Goal: Task Accomplishment & Management: Complete application form

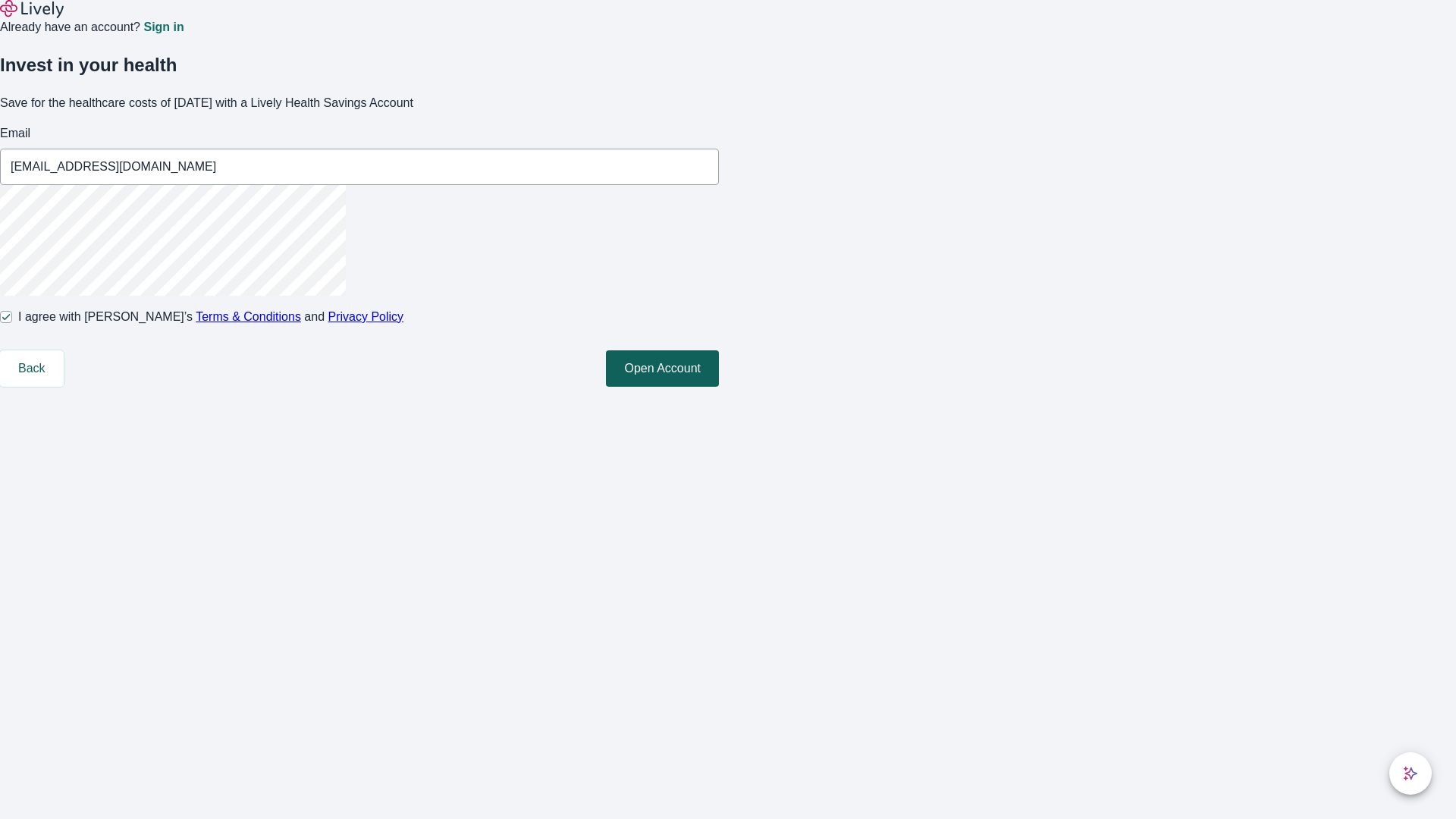
click at [719, 387] on button "Open Account" at bounding box center [662, 369] width 113 height 36
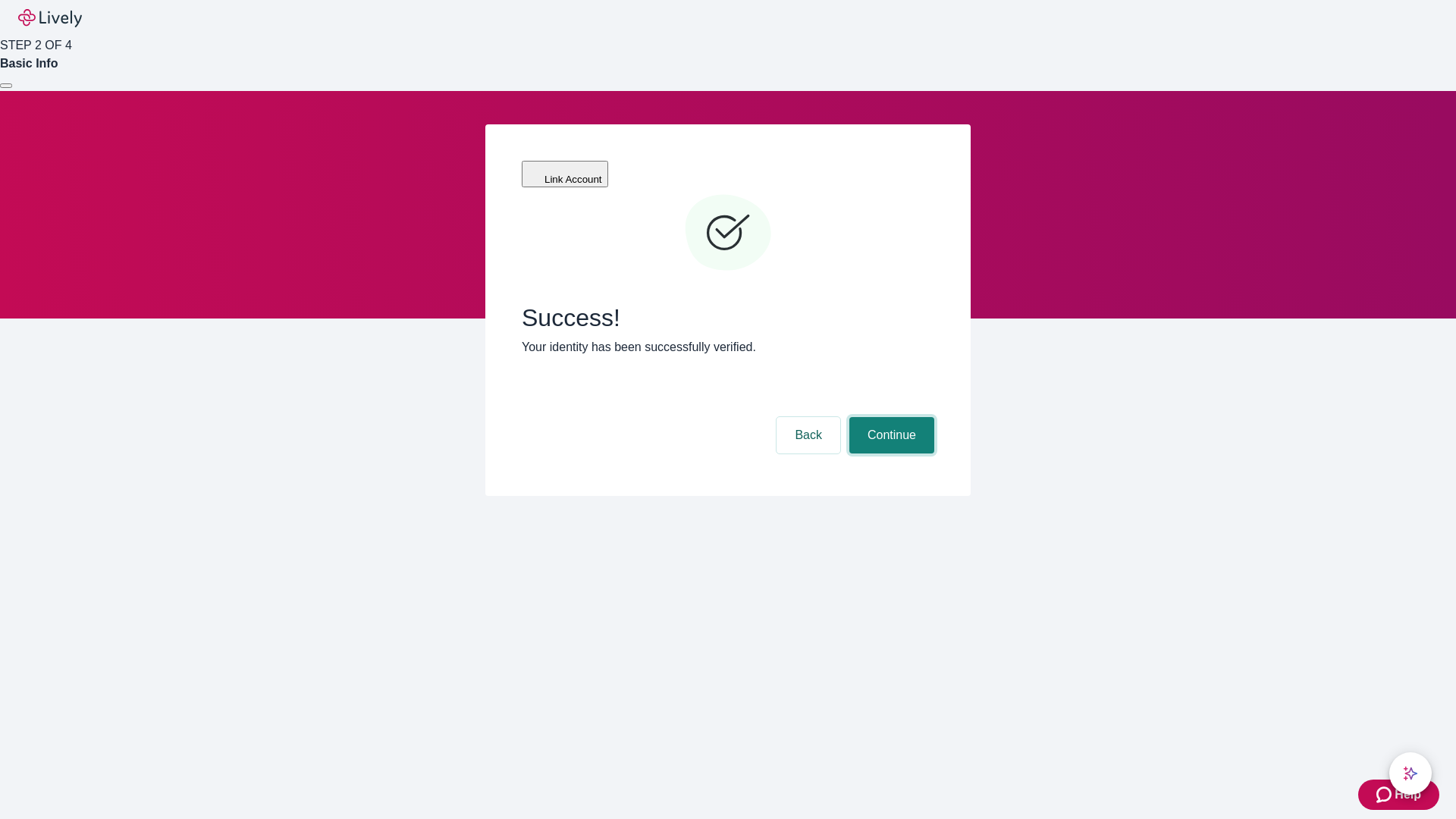
click at [889, 417] on button "Continue" at bounding box center [892, 435] width 85 height 36
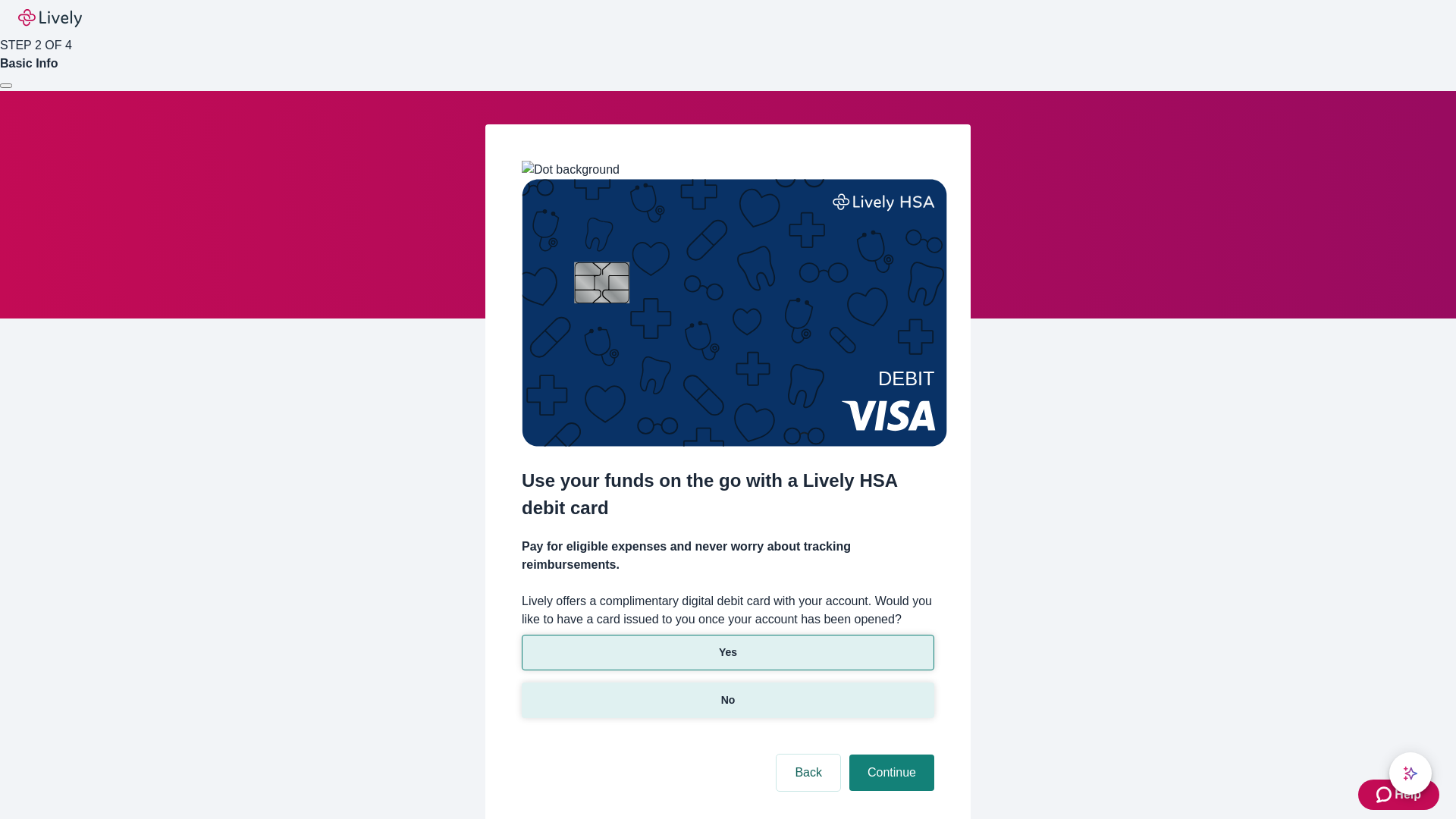
click at [728, 692] on p "No" at bounding box center [728, 700] width 14 height 16
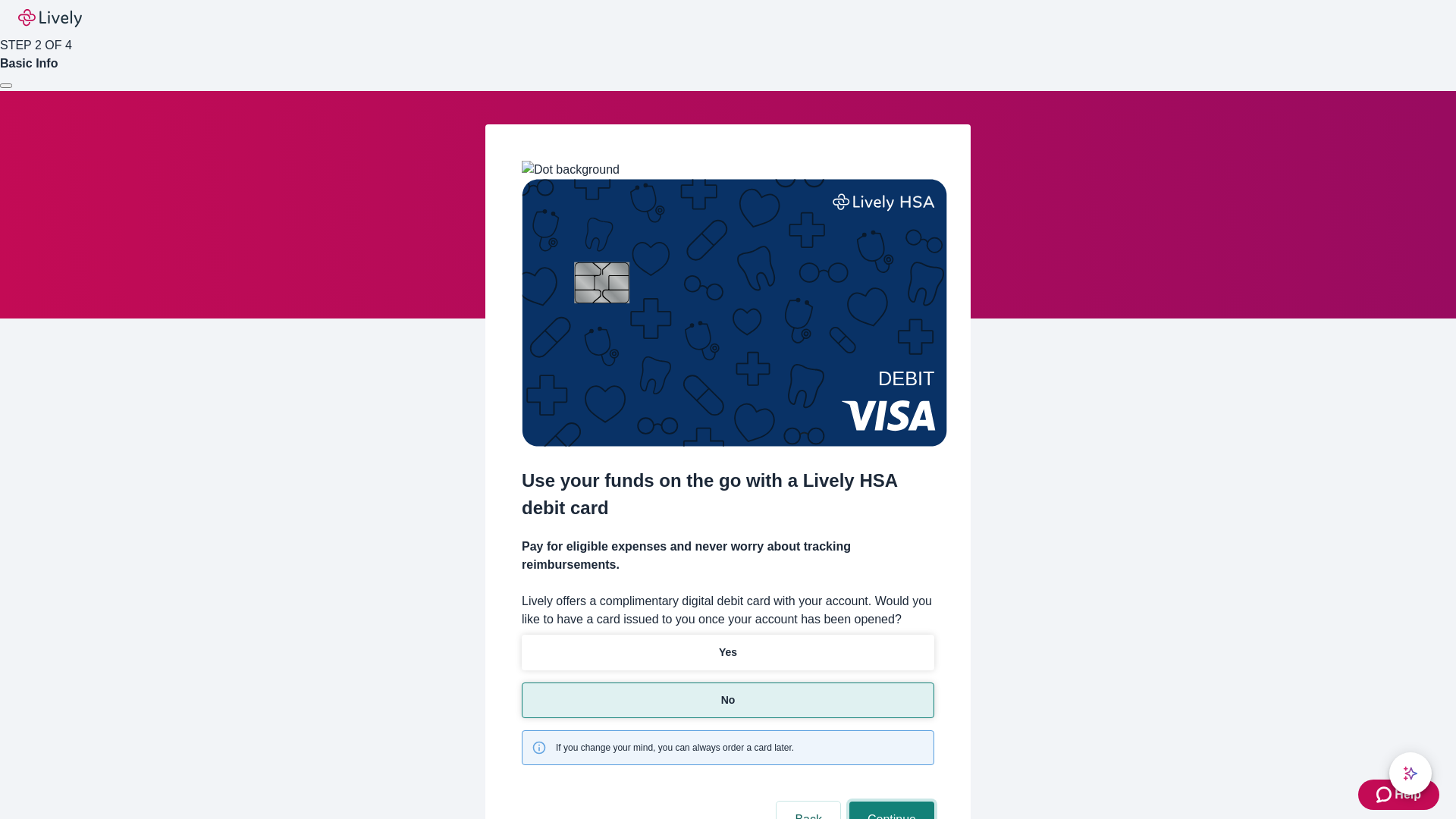
click at [889, 802] on button "Continue" at bounding box center [892, 820] width 85 height 36
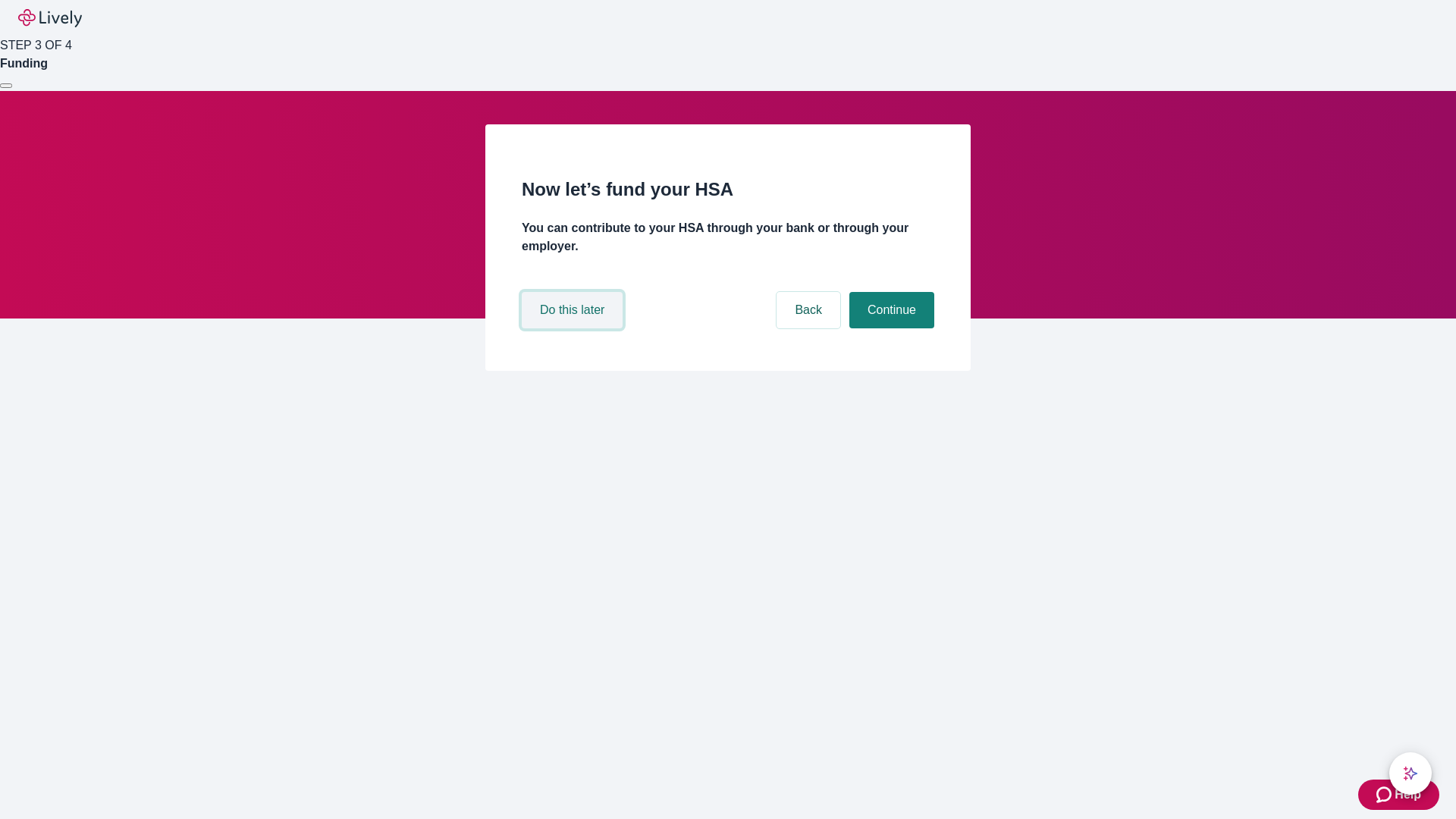
click at [574, 329] on button "Do this later" at bounding box center [572, 310] width 101 height 36
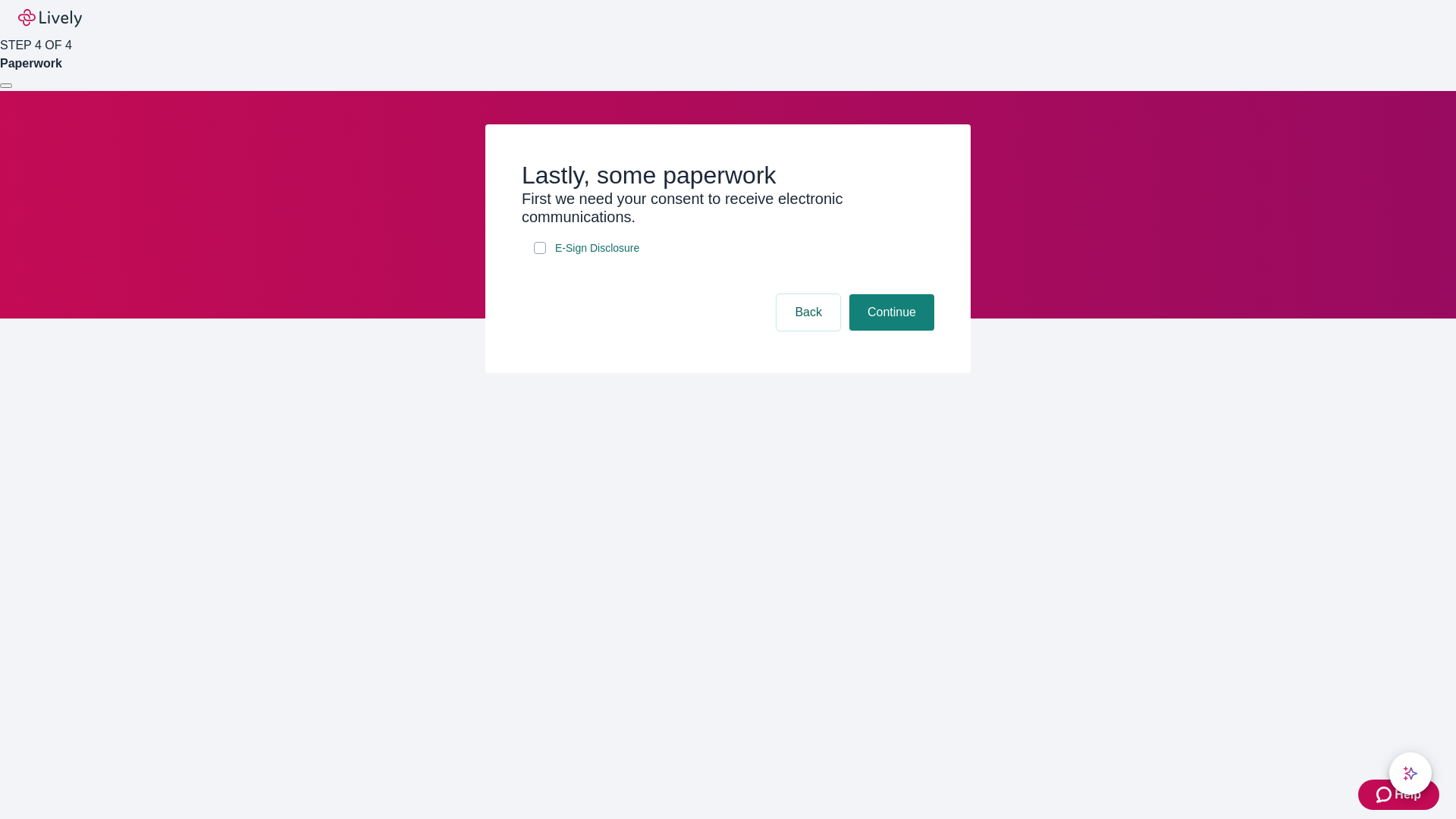
click at [540, 254] on input "E-Sign Disclosure" at bounding box center [539, 248] width 12 height 12
checkbox input "true"
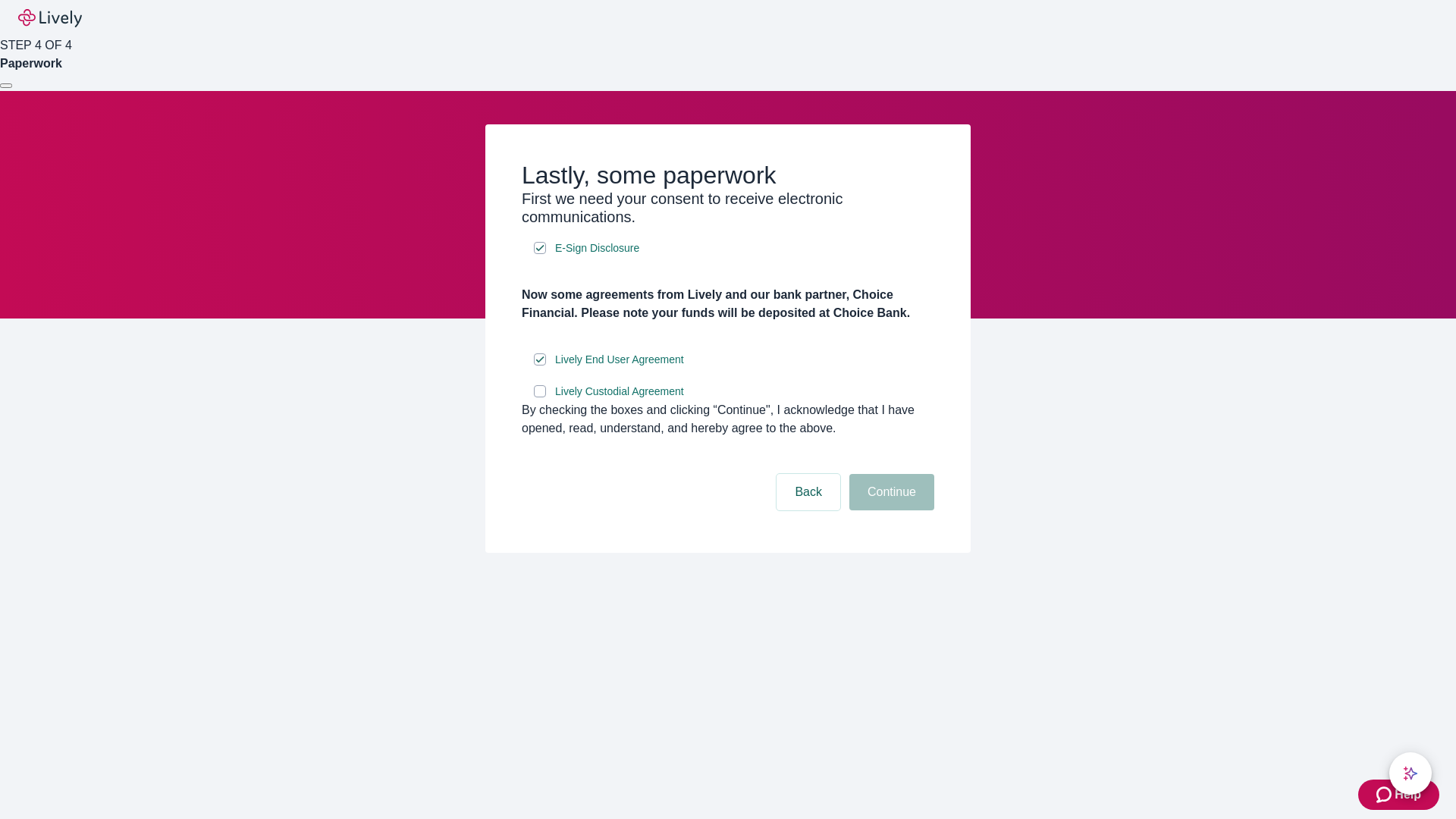
click at [540, 398] on input "Lively Custodial Agreement" at bounding box center [539, 391] width 12 height 12
checkbox input "true"
click at [889, 511] on button "Continue" at bounding box center [892, 492] width 85 height 36
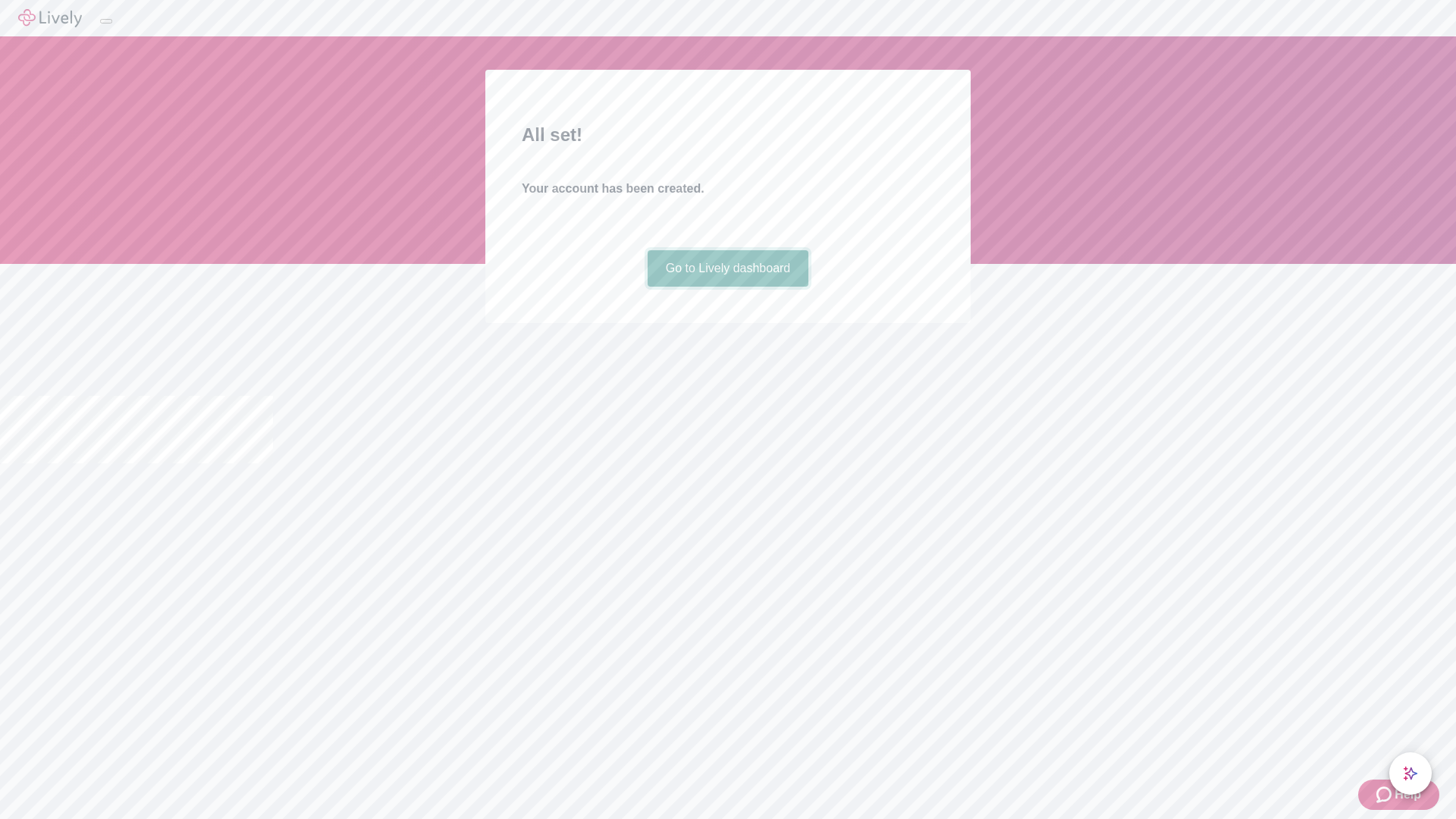
click at [728, 287] on link "Go to Lively dashboard" at bounding box center [728, 268] width 162 height 36
